Goal: Answer question/provide support: Share knowledge or assist other users

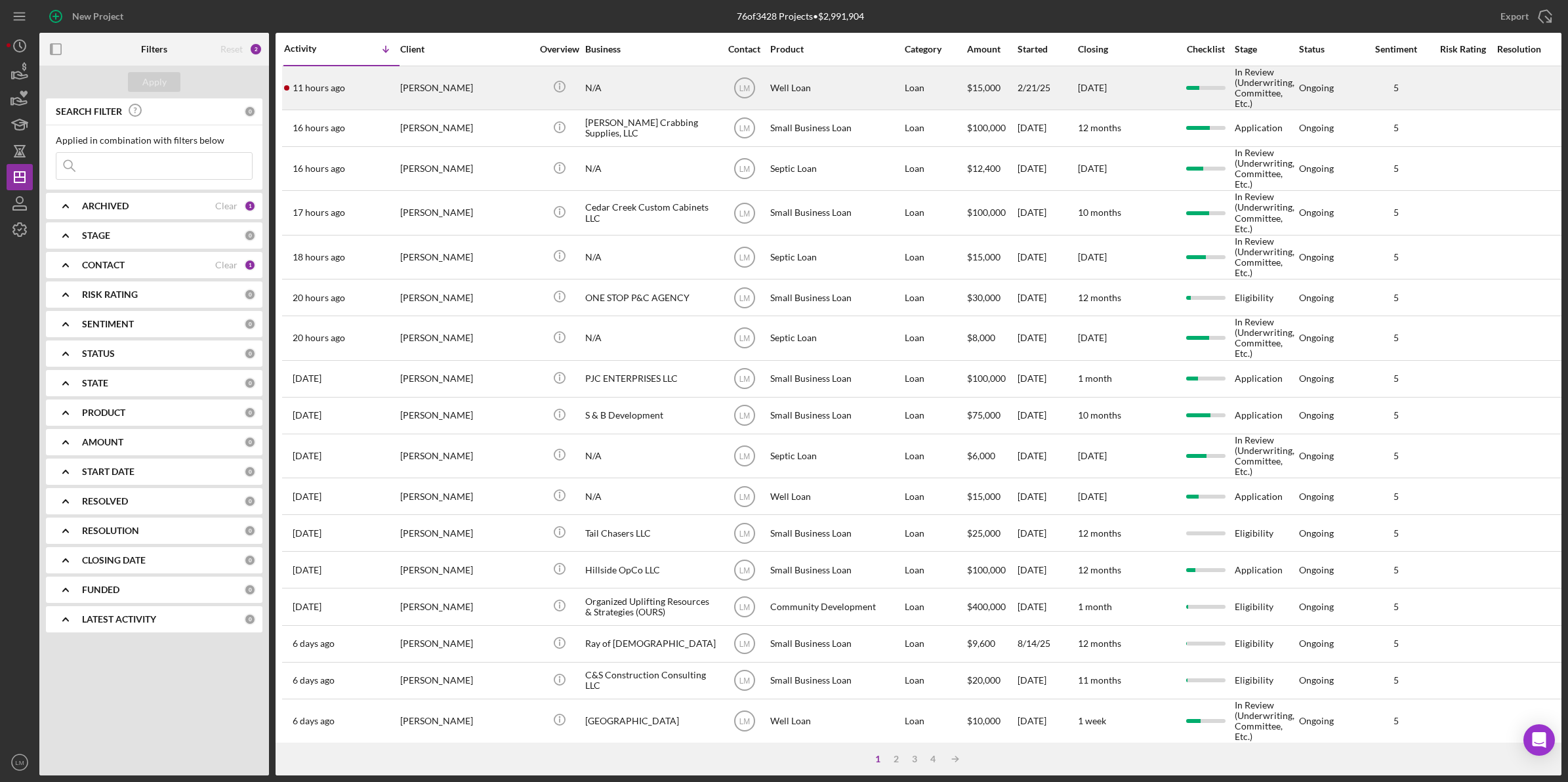
click at [451, 84] on div "[PERSON_NAME]" at bounding box center [465, 88] width 131 height 42
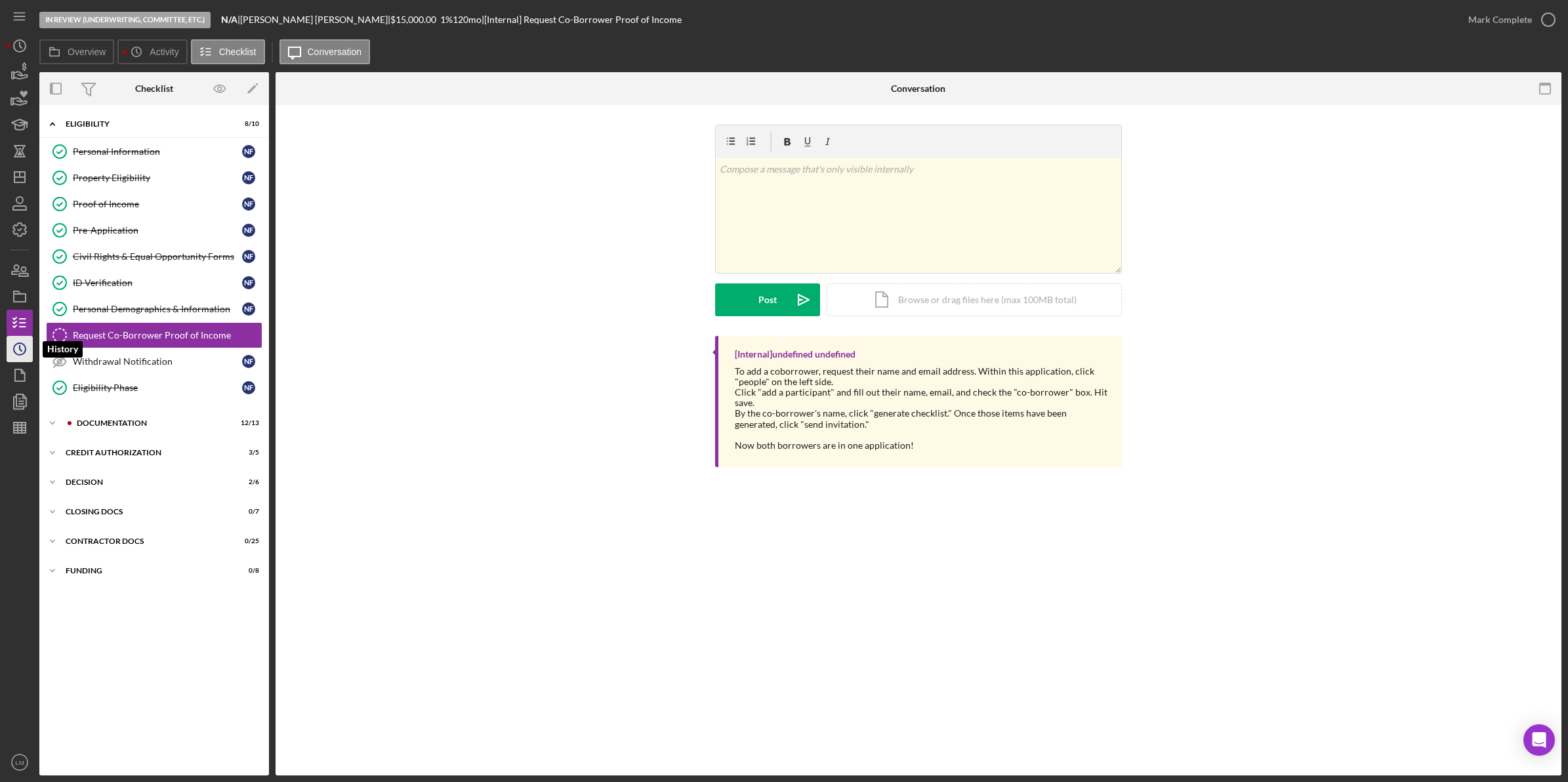
click at [24, 351] on circle "button" at bounding box center [19, 349] width 12 height 12
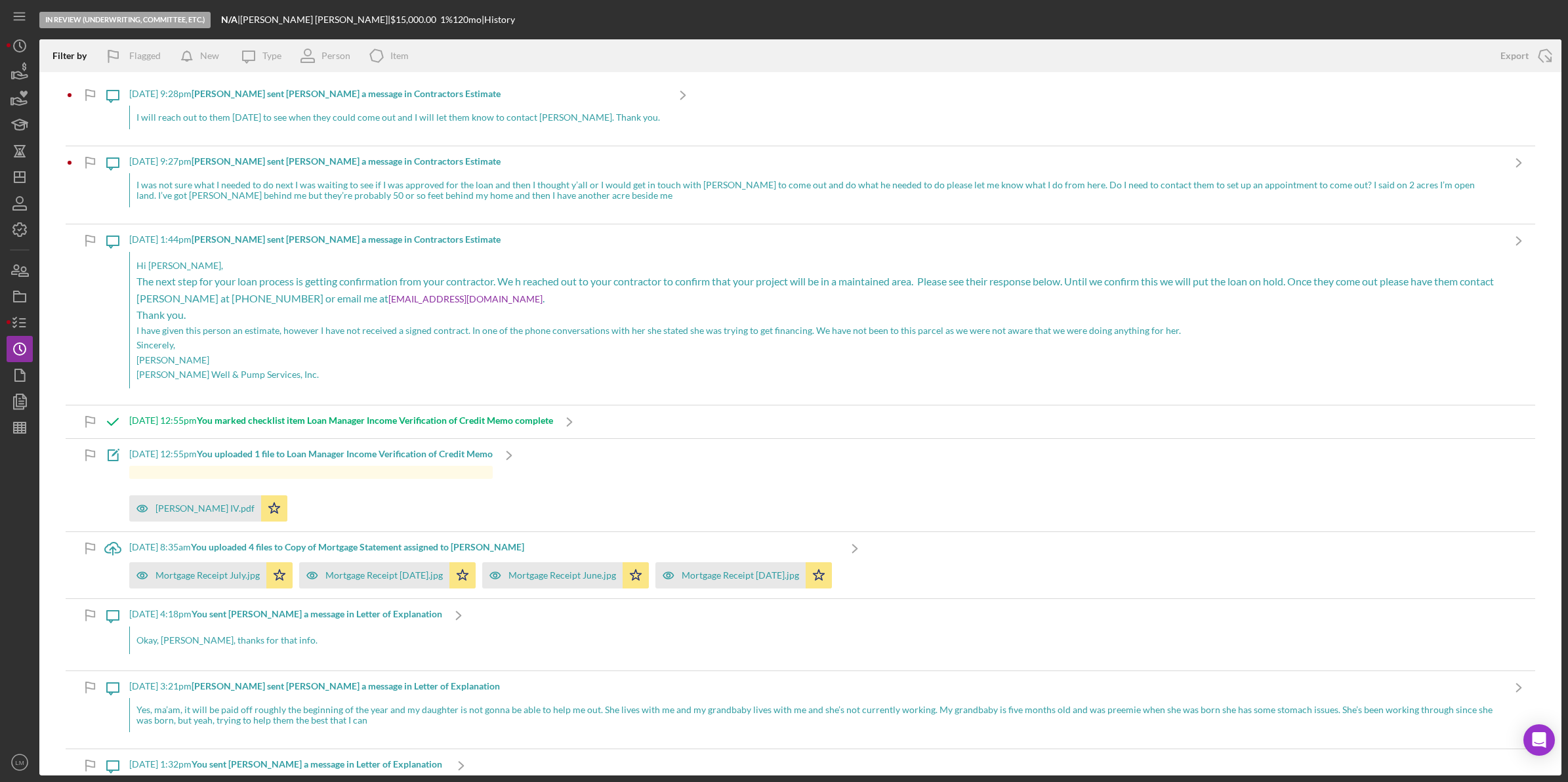
click at [1129, 195] on div "I was not sure what I needed to do next I was waiting to see if I was approved …" at bounding box center [816, 190] width 1373 height 34
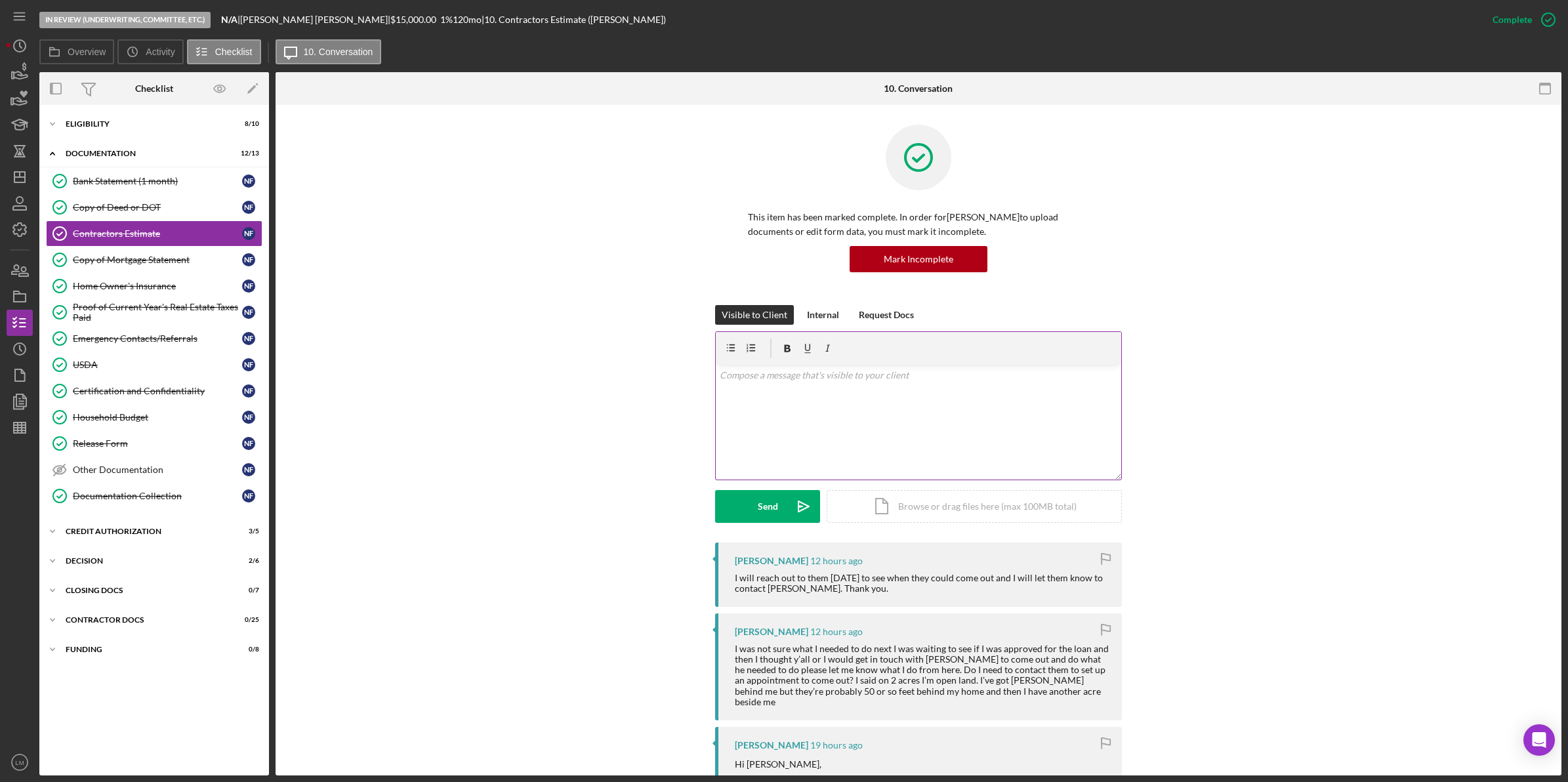
click at [1054, 428] on div "v Color teal Color pink Remove color Add row above Add row below Add column bef…" at bounding box center [918, 422] width 405 height 115
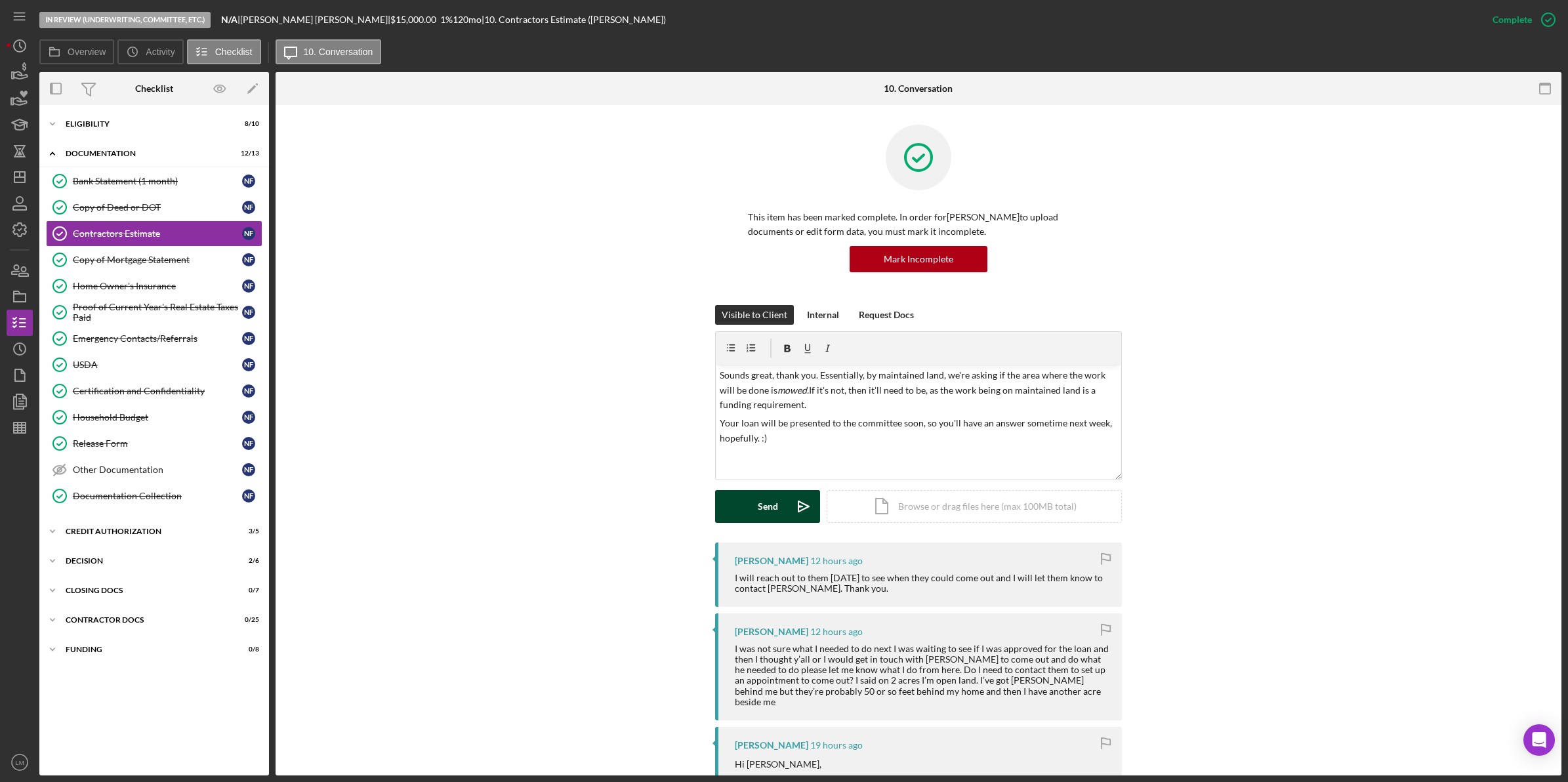
click at [782, 504] on button "Send Icon/icon-invite-send" at bounding box center [768, 506] width 105 height 33
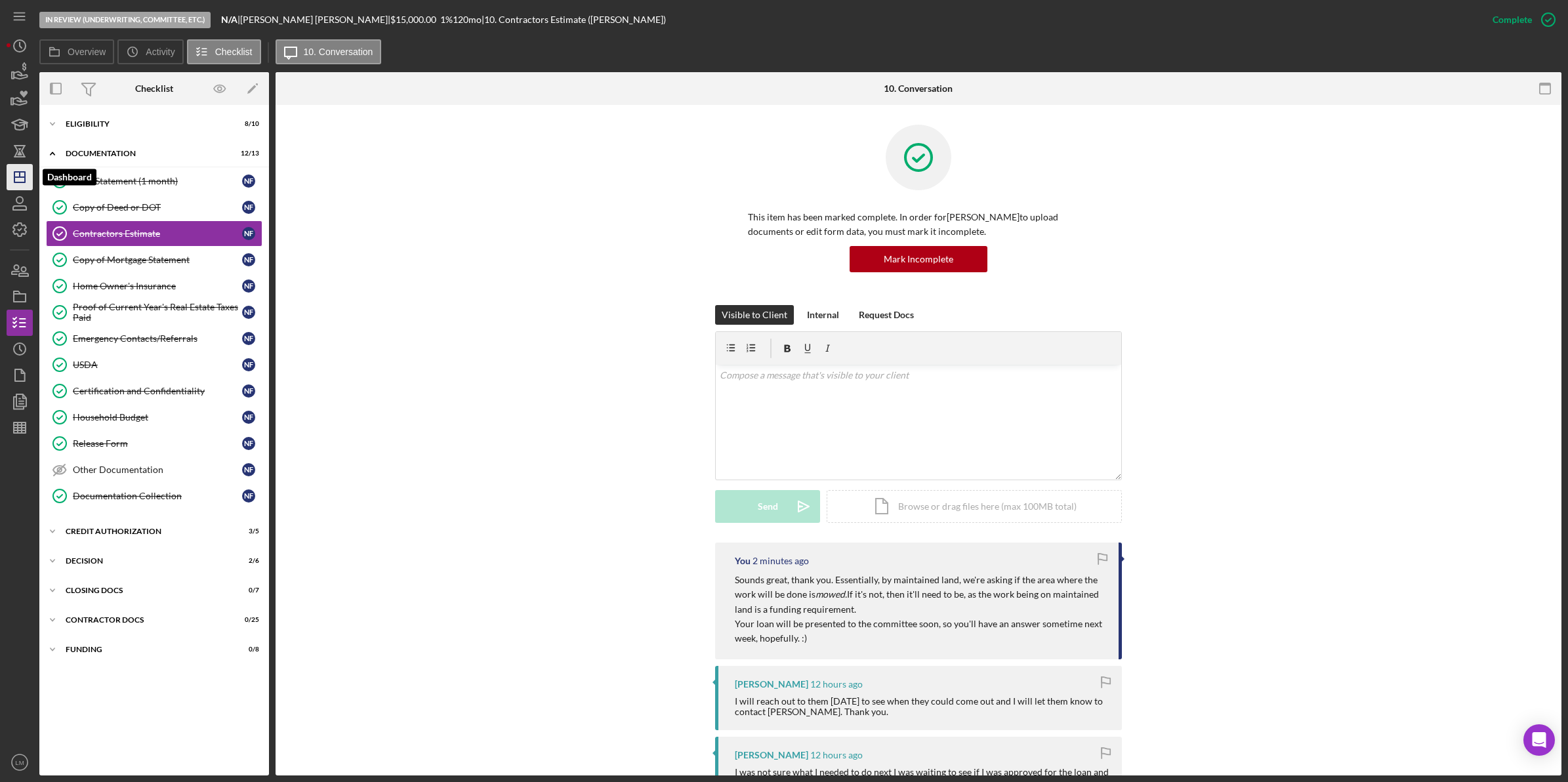
click at [18, 181] on icon "Icon/Dashboard" at bounding box center [19, 177] width 33 height 33
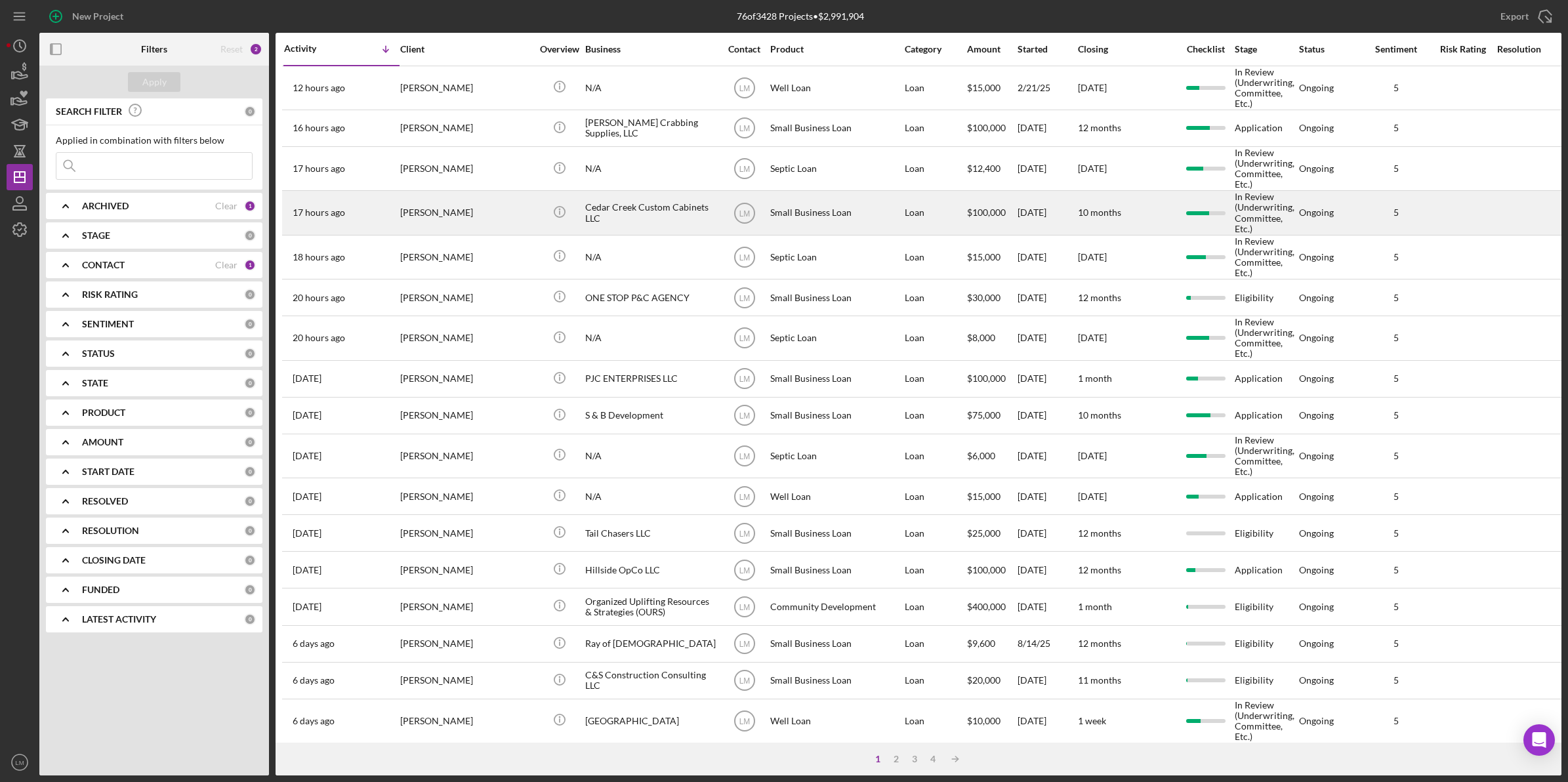
click at [473, 231] on div "[PERSON_NAME]" at bounding box center [465, 212] width 131 height 42
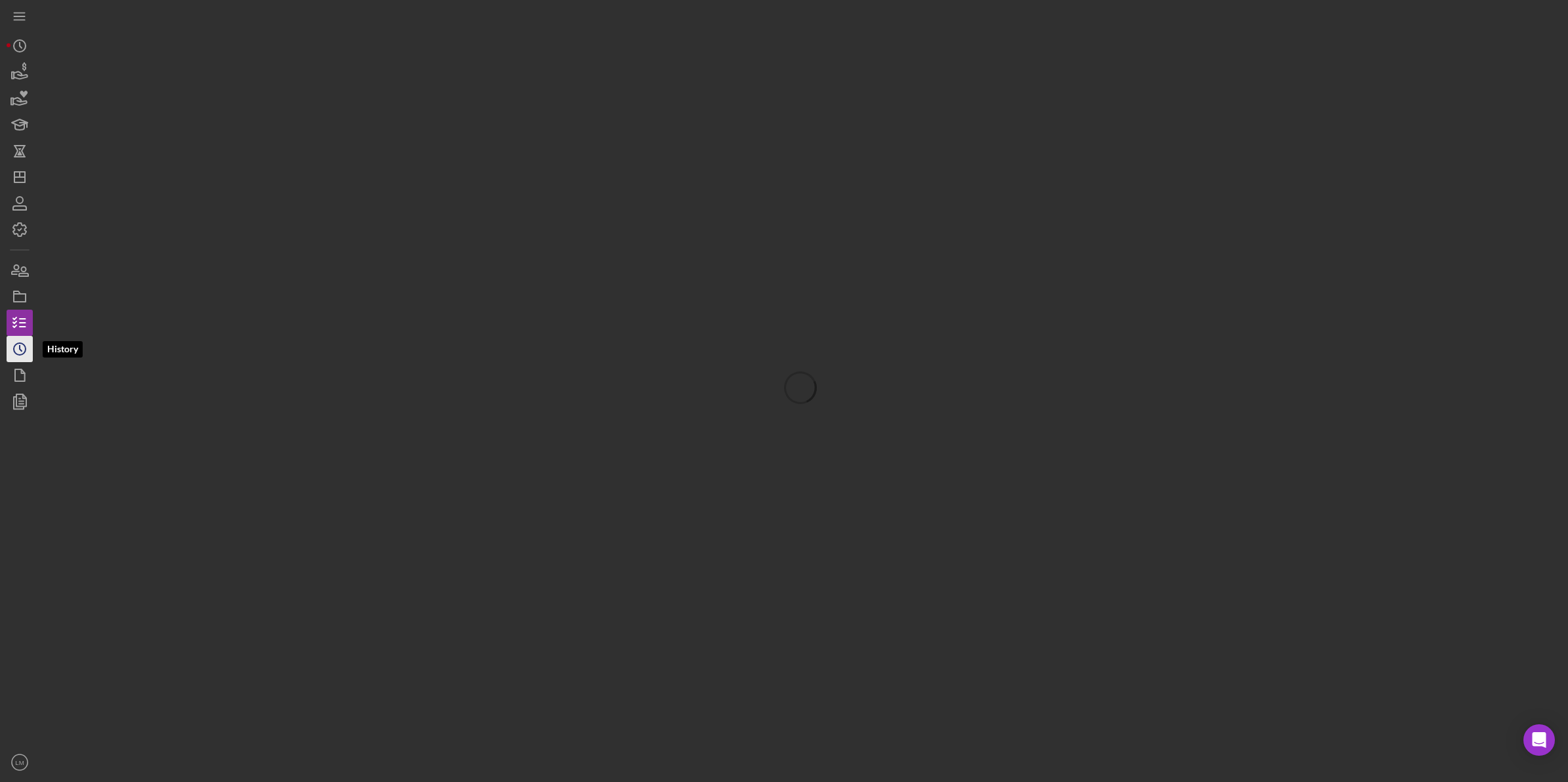
click at [11, 335] on div "Icon/History Activity Loans Grants Educational Long-Term Icon/Dashboard Dashboa…" at bounding box center [19, 404] width 27 height 743
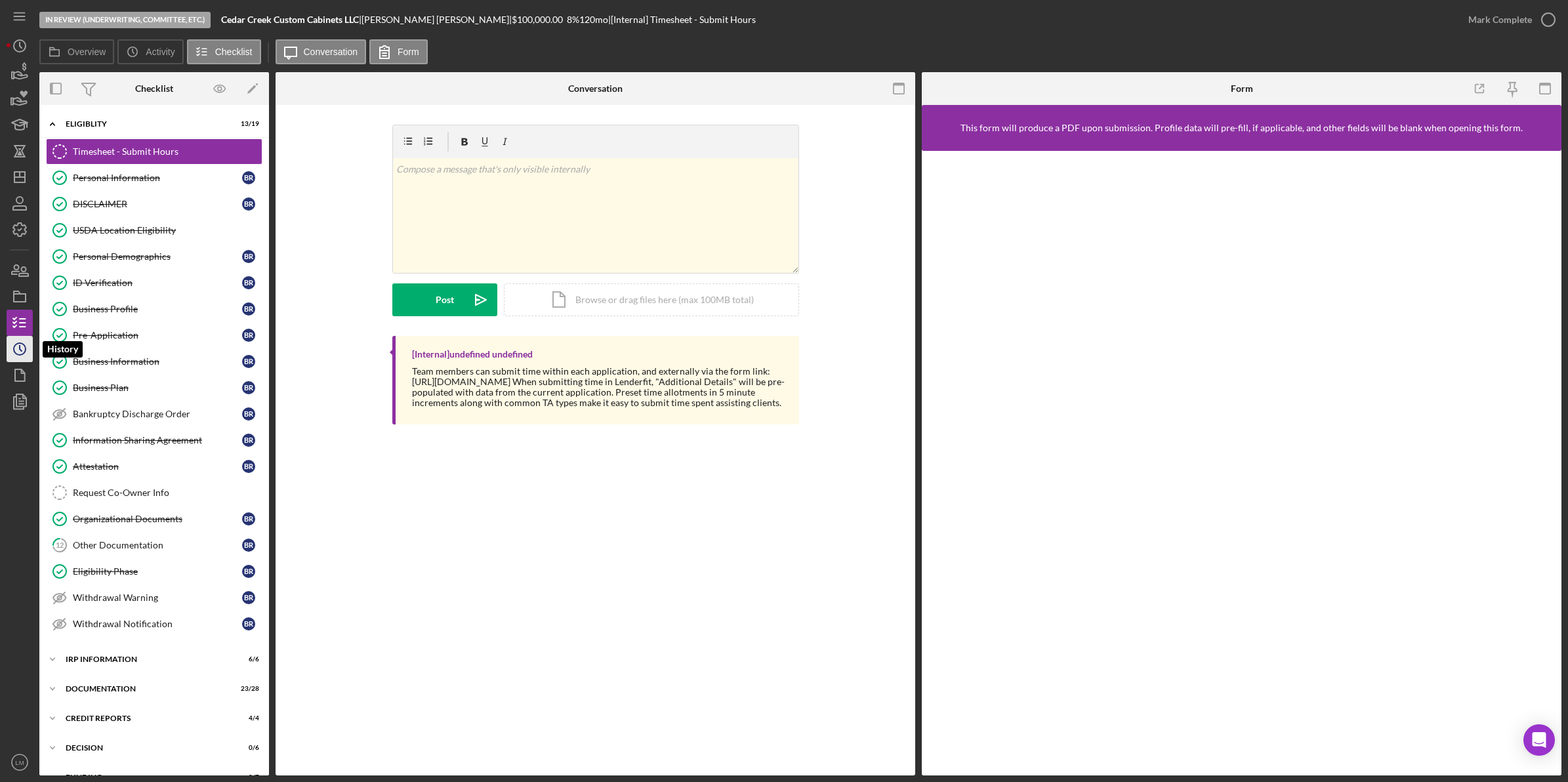
click at [11, 336] on icon "Icon/History" at bounding box center [19, 349] width 33 height 33
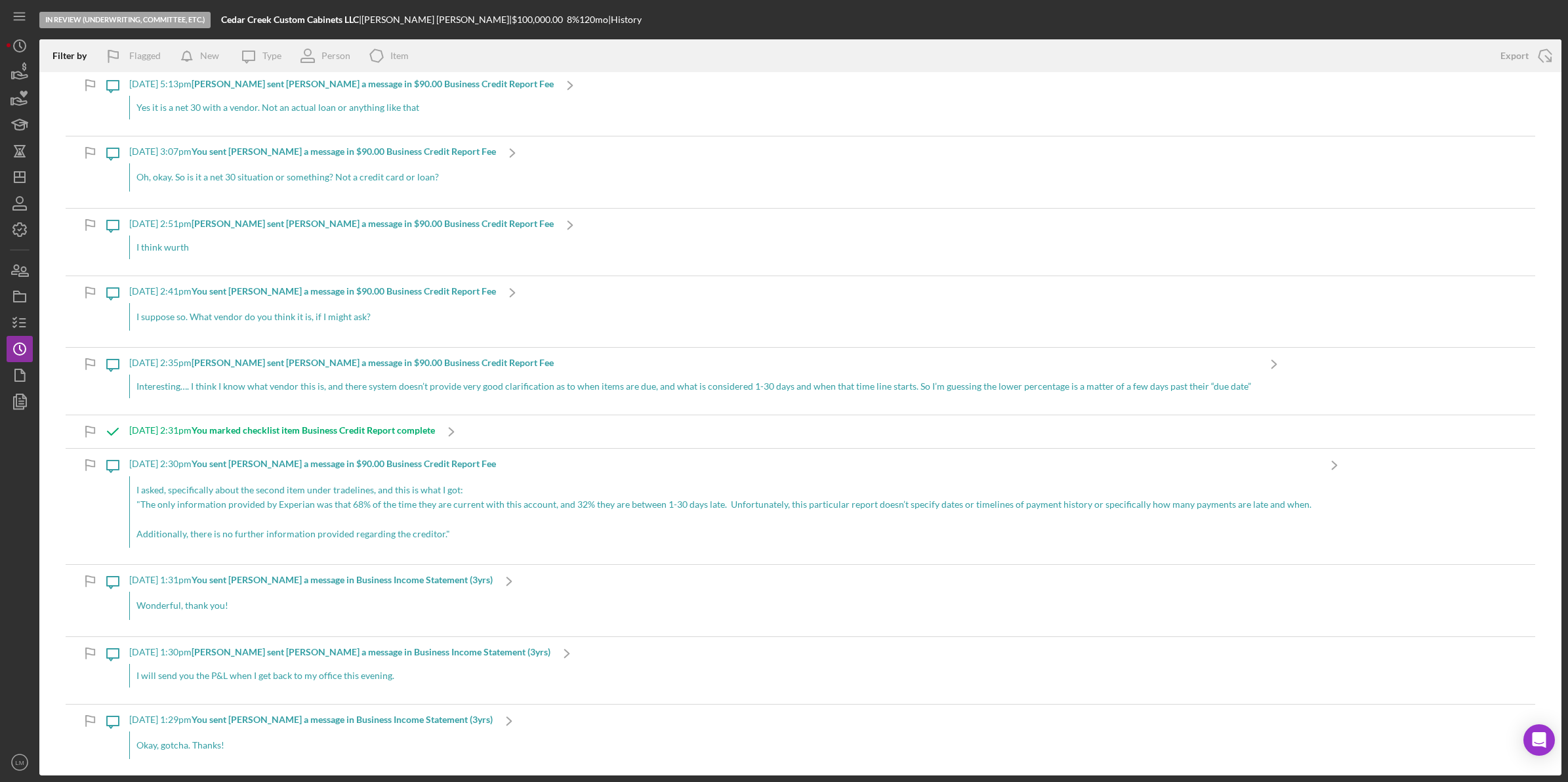
scroll to position [656, 0]
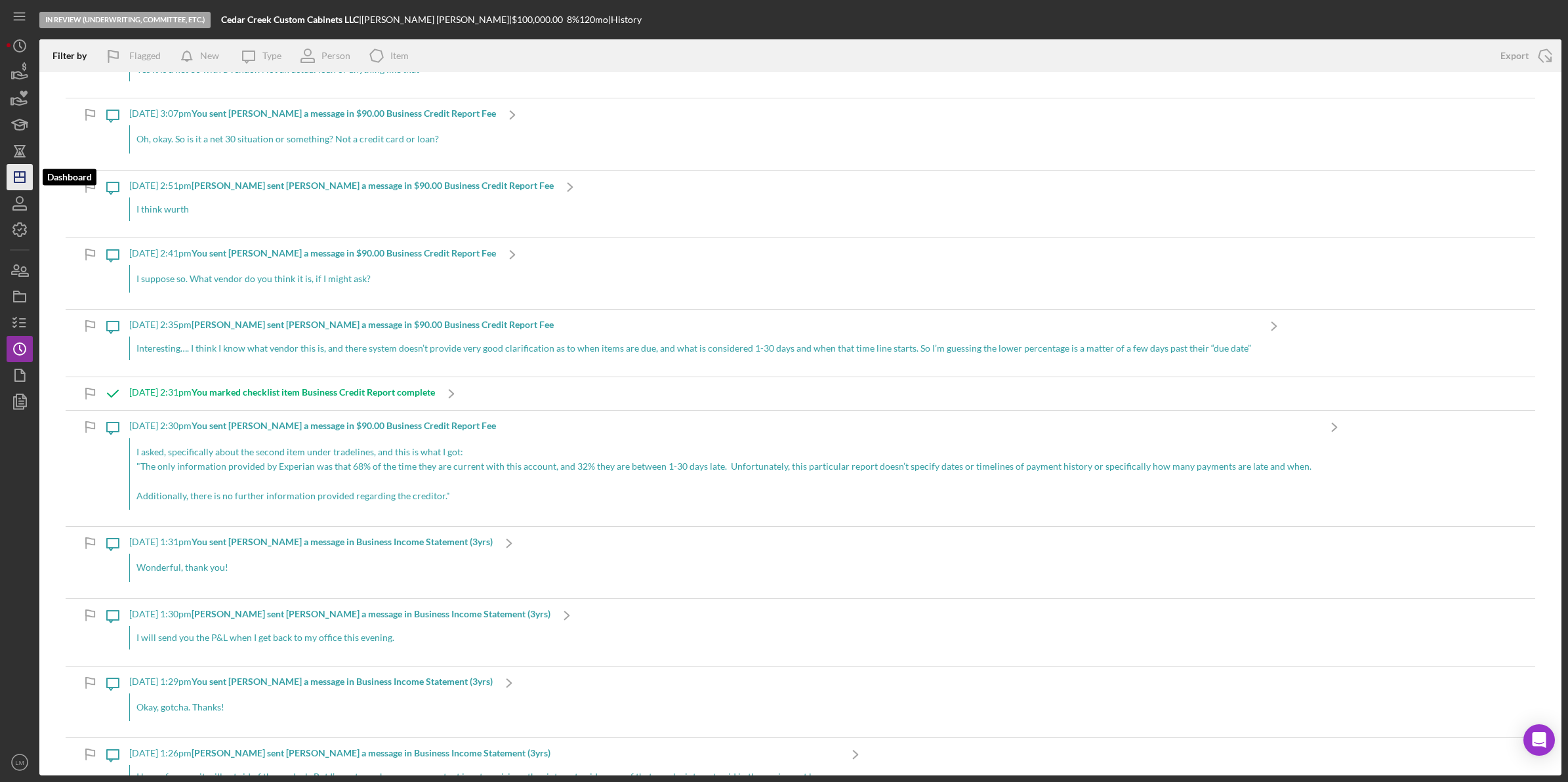
click at [27, 175] on icon "Icon/Dashboard" at bounding box center [19, 177] width 33 height 33
